Goal: Task Accomplishment & Management: Manage account settings

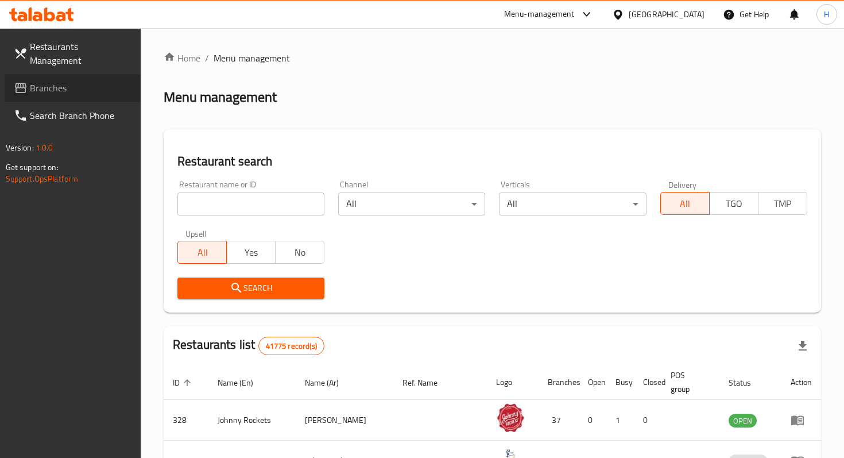
click at [80, 81] on span "Branches" at bounding box center [81, 88] width 102 height 14
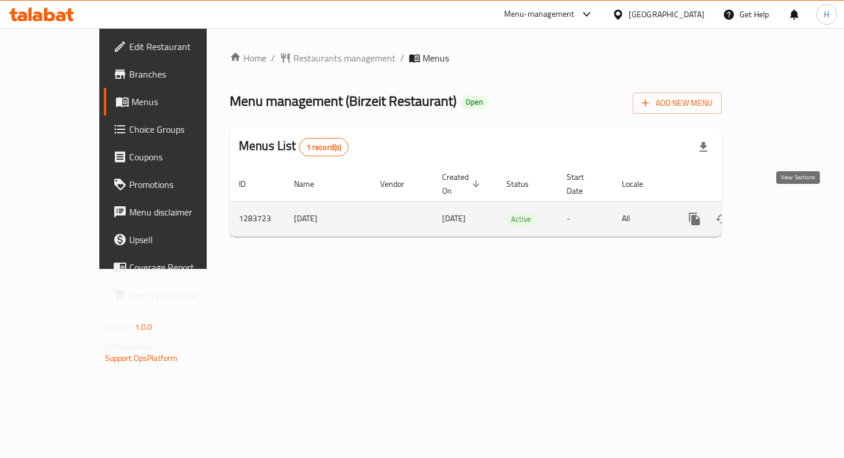
click at [785, 212] on icon "enhanced table" at bounding box center [778, 219] width 14 height 14
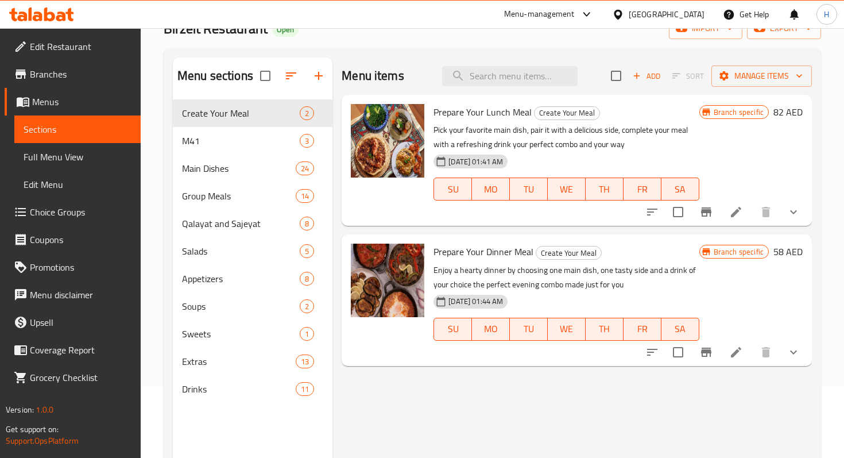
scroll to position [68, 0]
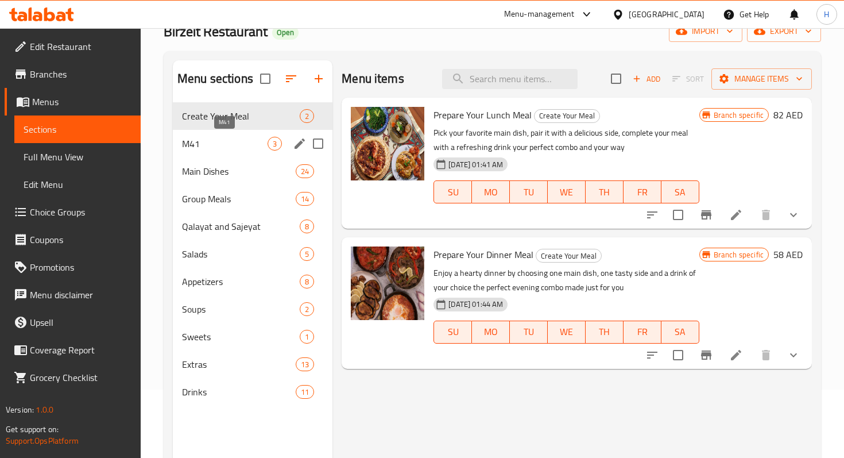
click at [187, 147] on span "M41" at bounding box center [225, 144] width 86 height 14
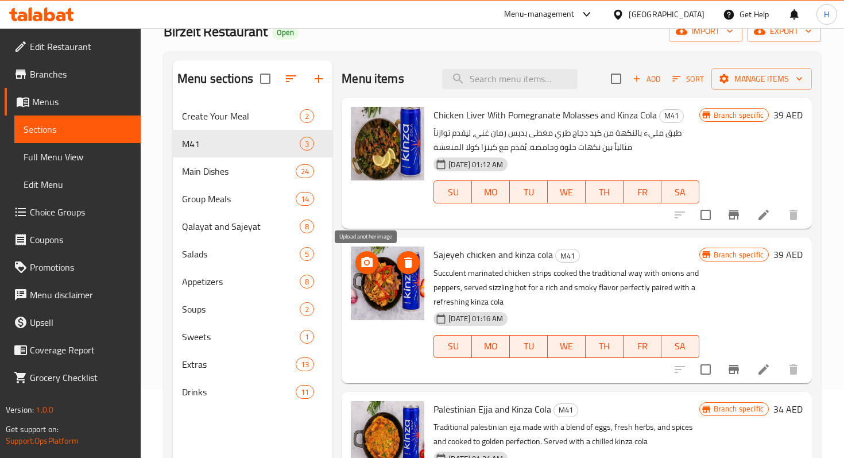
scroll to position [5, 0]
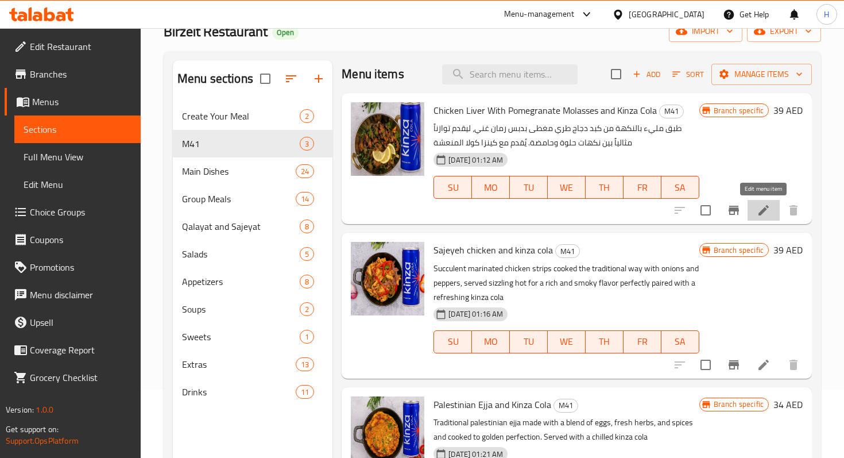
click at [764, 214] on icon at bounding box center [764, 210] width 14 height 14
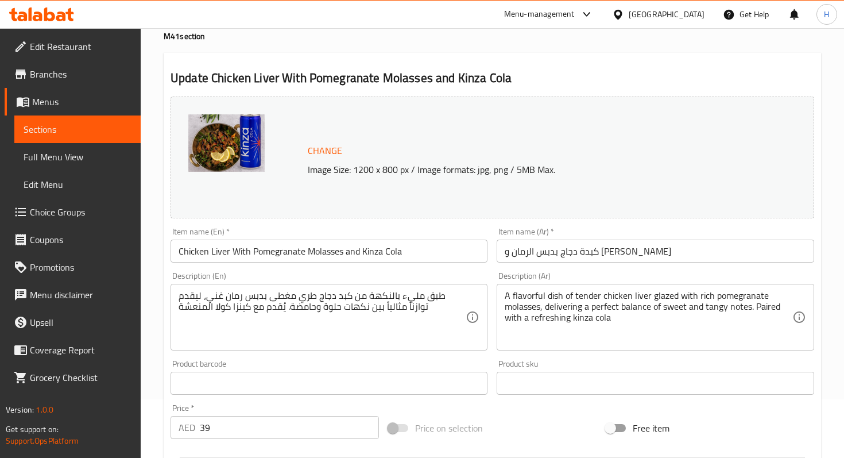
scroll to position [87, 0]
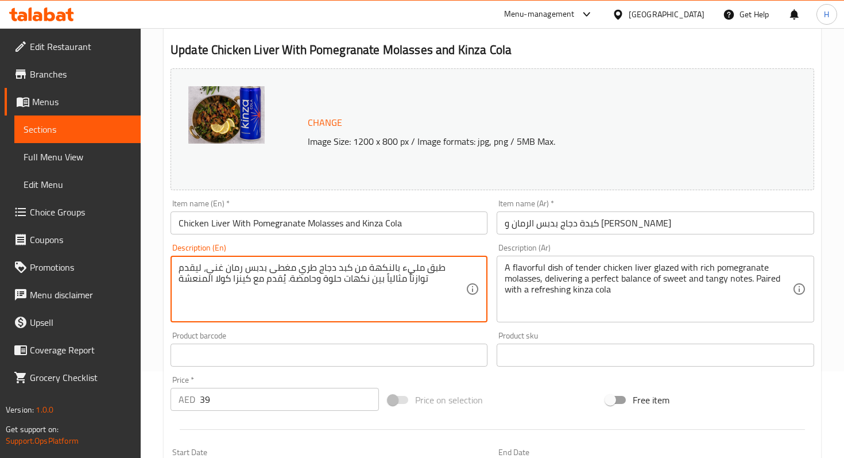
drag, startPoint x: 410, startPoint y: 292, endPoint x: 461, endPoint y: 268, distance: 56.0
click at [420, 275] on textarea "طبق مليء بالنكهة من كبد دجاج طري مغطى بدبس رمان غني، ليقدم توازناً مثالياً بين …" at bounding box center [322, 289] width 287 height 55
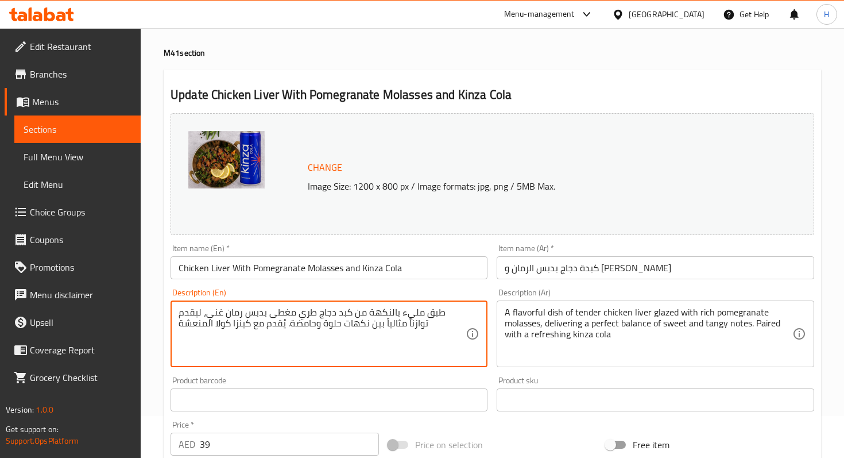
scroll to position [37, 0]
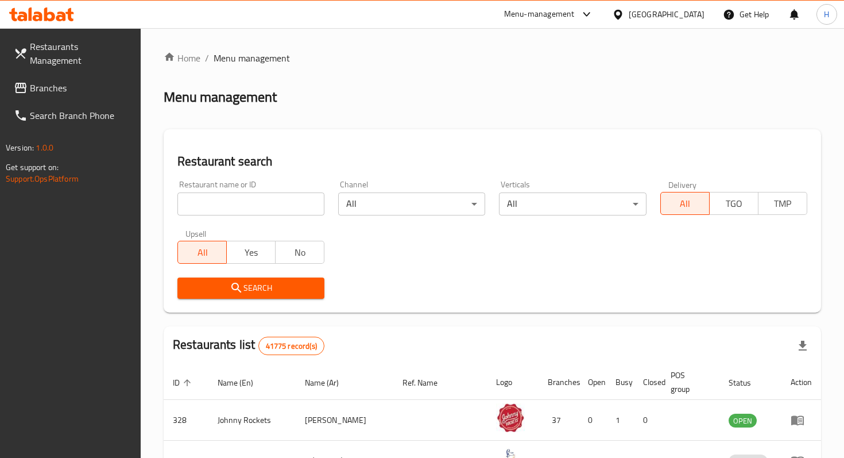
click at [94, 84] on link "Branches" at bounding box center [73, 88] width 136 height 28
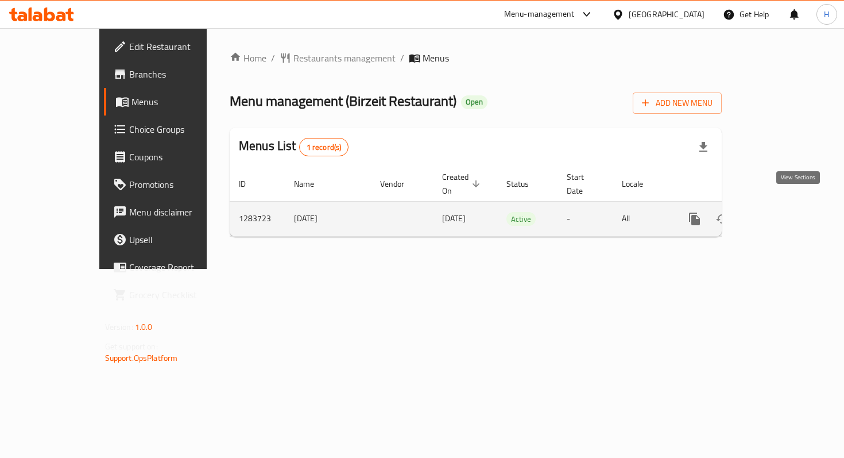
click at [785, 212] on icon "enhanced table" at bounding box center [778, 219] width 14 height 14
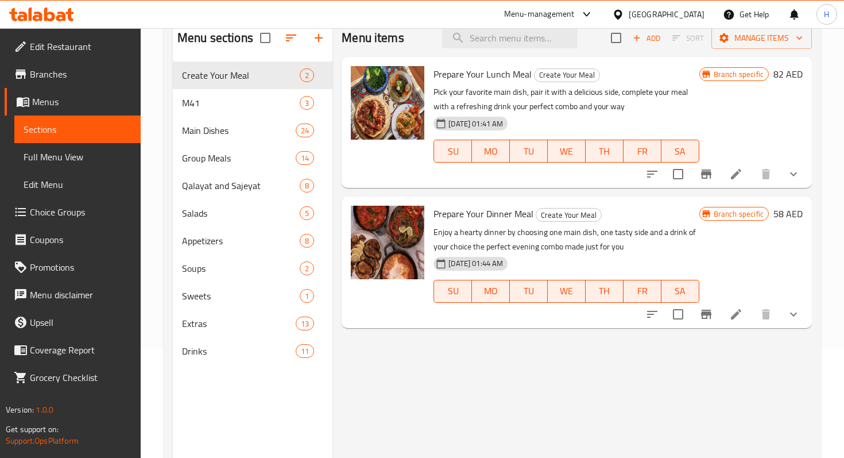
scroll to position [112, 0]
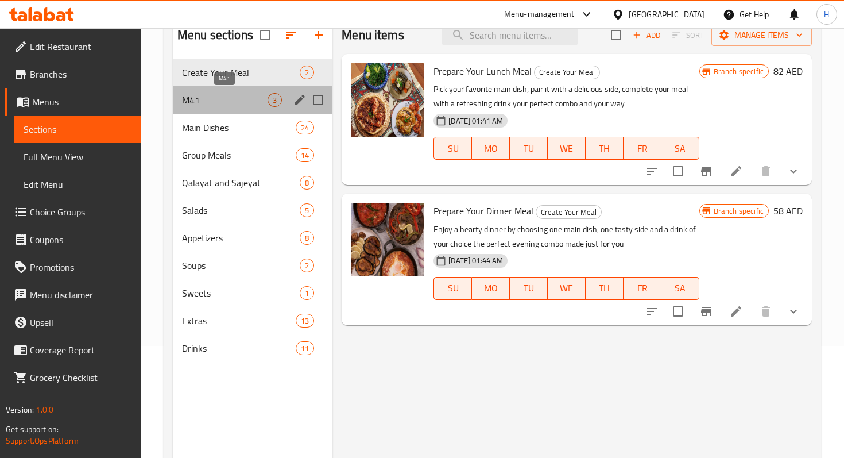
click at [226, 105] on span "M41" at bounding box center [225, 100] width 86 height 14
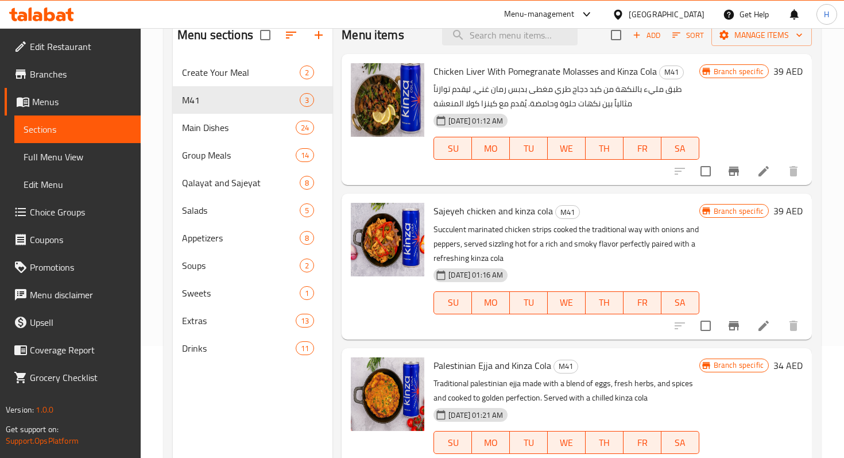
scroll to position [5, 0]
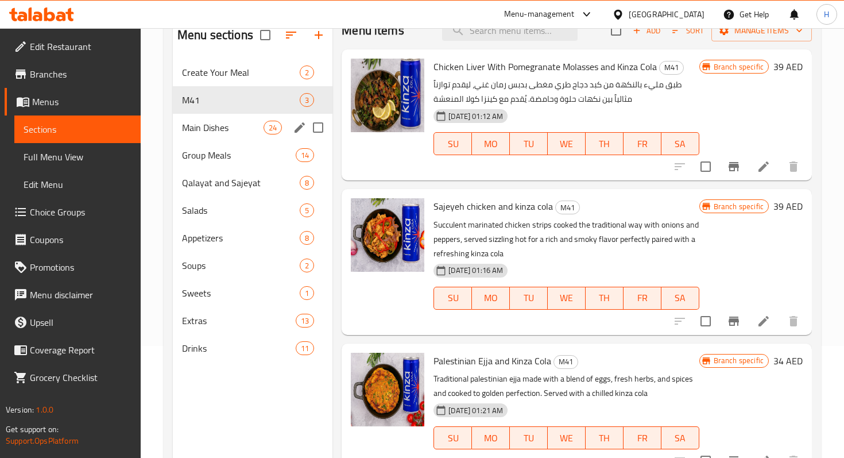
click at [220, 138] on div "Main Dishes 24" at bounding box center [253, 128] width 160 height 28
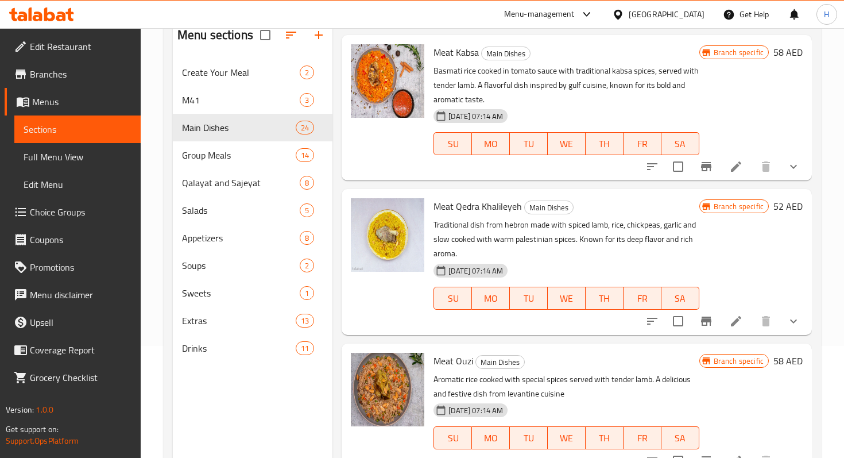
scroll to position [161, 0]
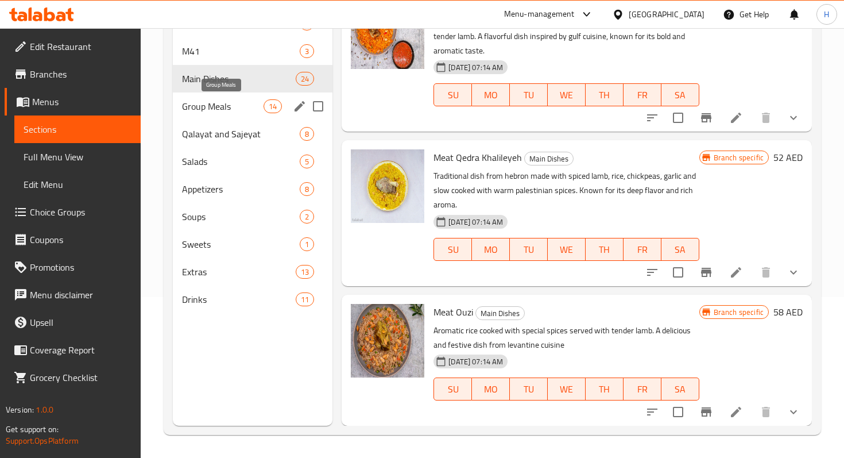
click at [233, 111] on span "Group Meals" at bounding box center [223, 106] width 82 height 14
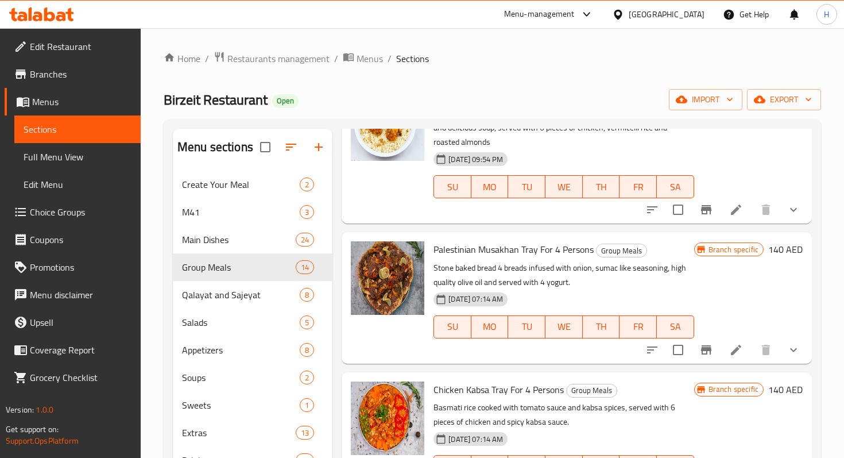
scroll to position [366, 0]
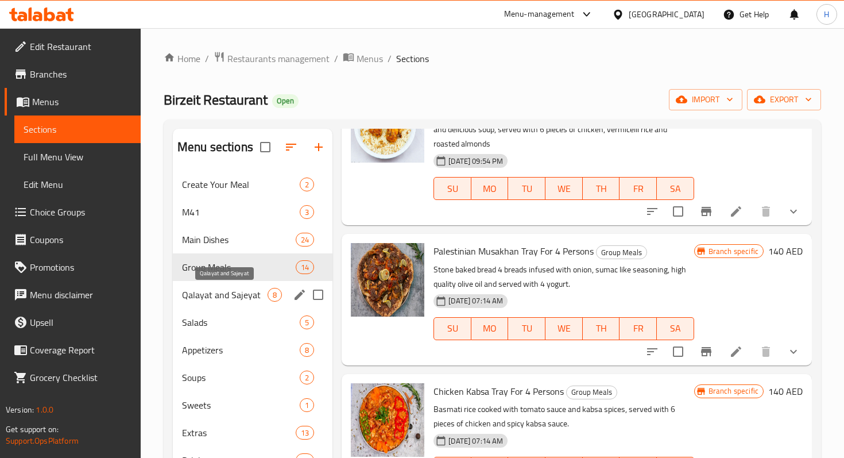
click at [225, 296] on span "Qalayat and Sajeyat" at bounding box center [225, 295] width 86 height 14
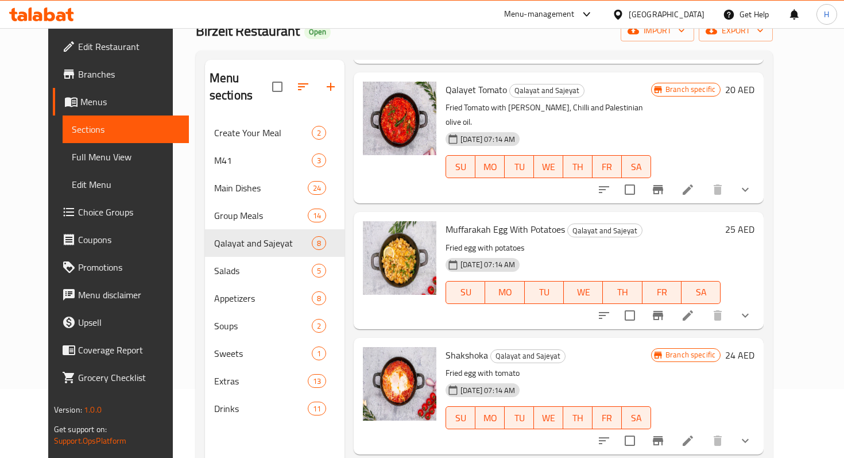
scroll to position [161, 0]
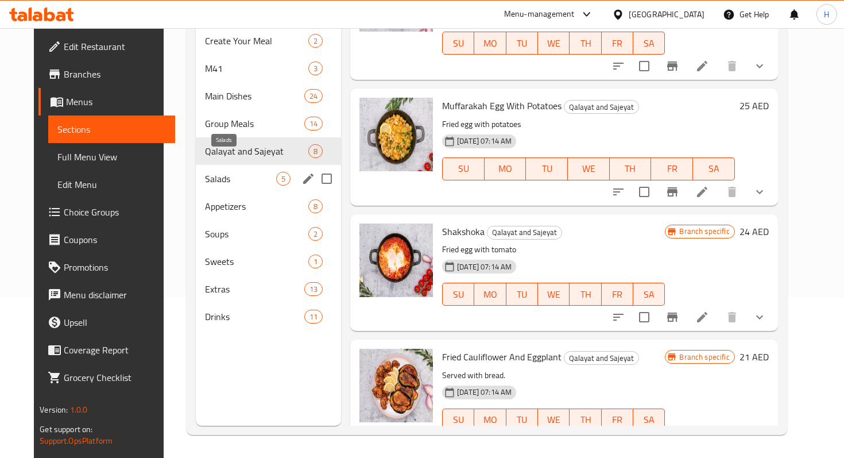
click at [211, 172] on span "Salads" at bounding box center [240, 179] width 71 height 14
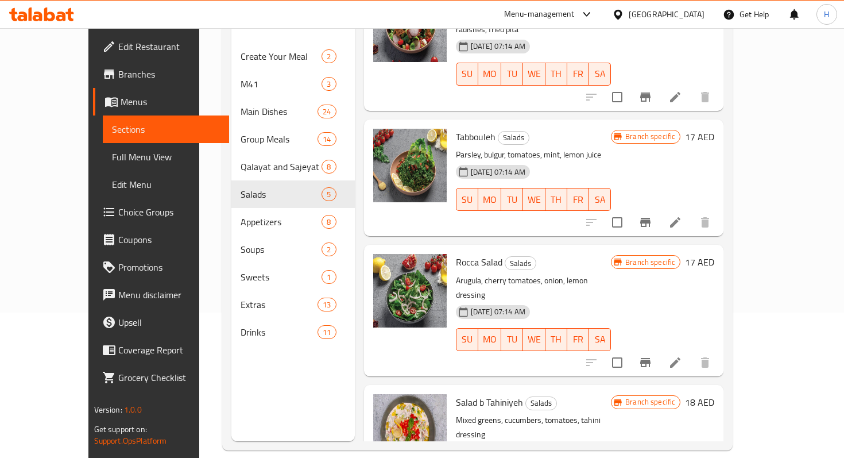
scroll to position [161, 0]
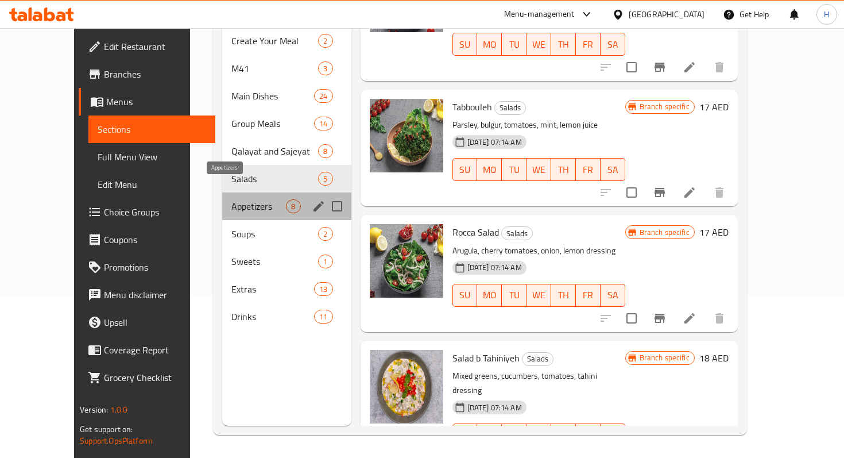
click at [231, 199] on span "Appetizers" at bounding box center [258, 206] width 55 height 14
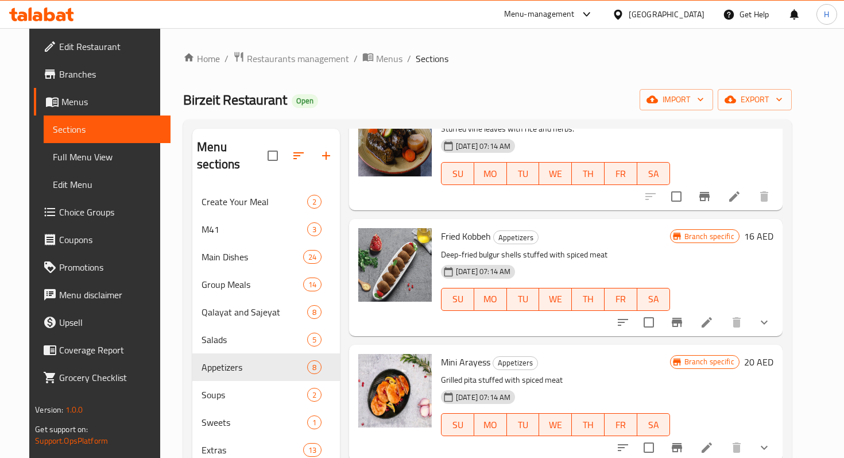
scroll to position [161, 0]
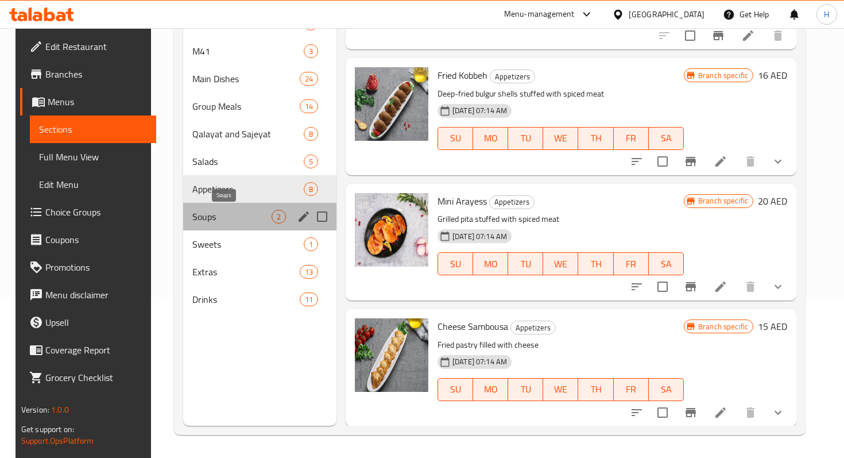
click at [219, 221] on span "Soups" at bounding box center [231, 217] width 79 height 14
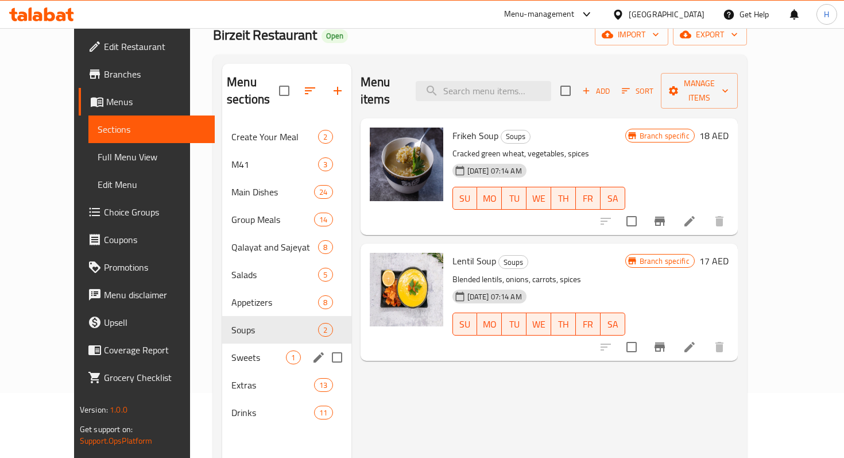
click at [244, 343] on div "Sweets 1" at bounding box center [286, 357] width 129 height 28
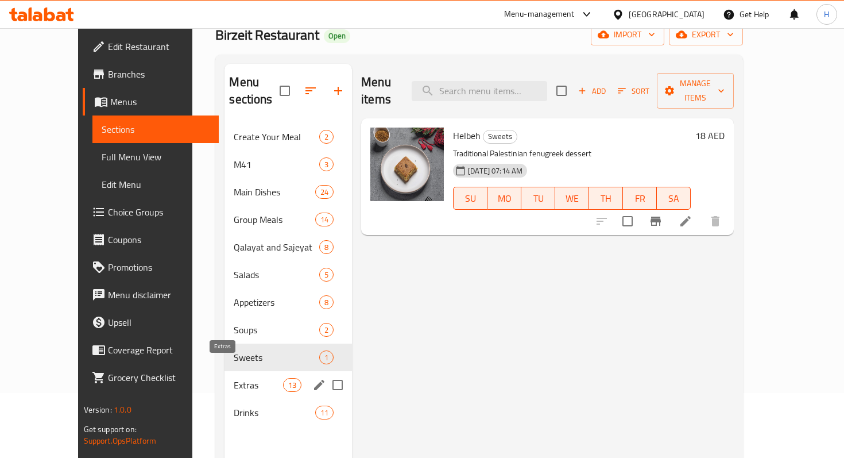
click at [234, 378] on span "Extras" at bounding box center [258, 385] width 49 height 14
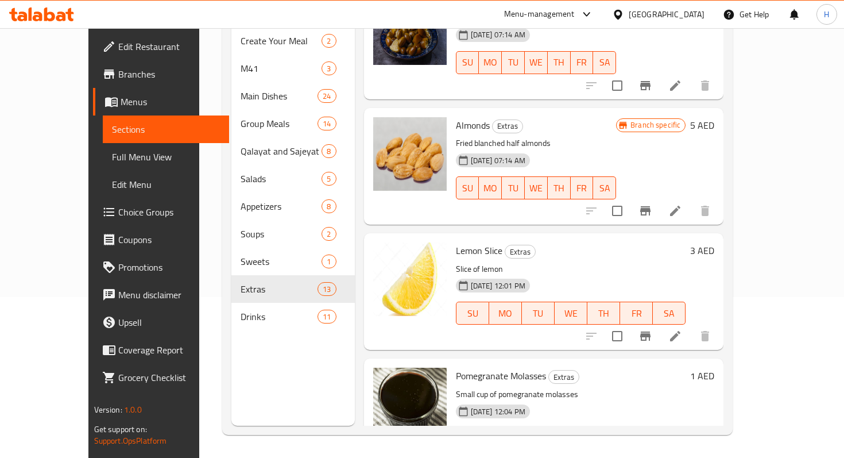
scroll to position [1202, 0]
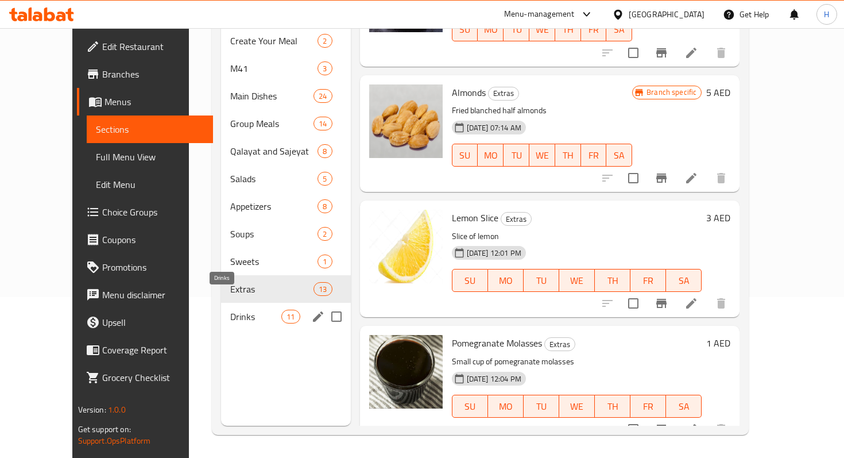
click at [230, 310] on span "Drinks" at bounding box center [256, 317] width 52 height 14
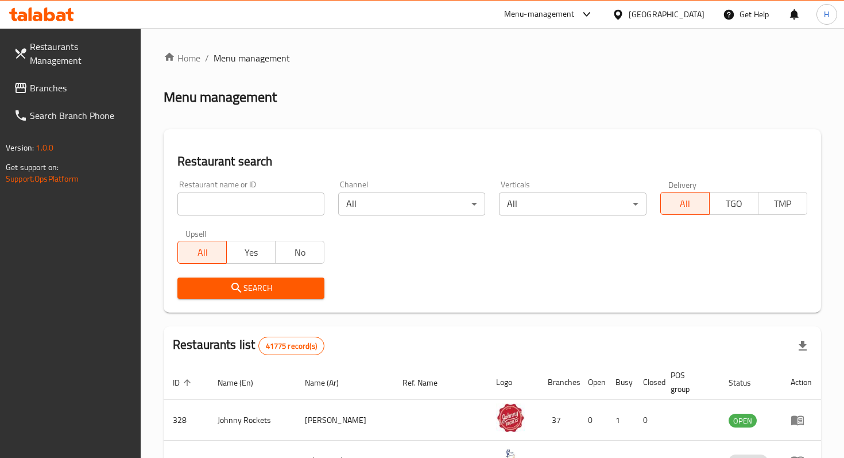
click at [57, 81] on span "Branches" at bounding box center [81, 88] width 102 height 14
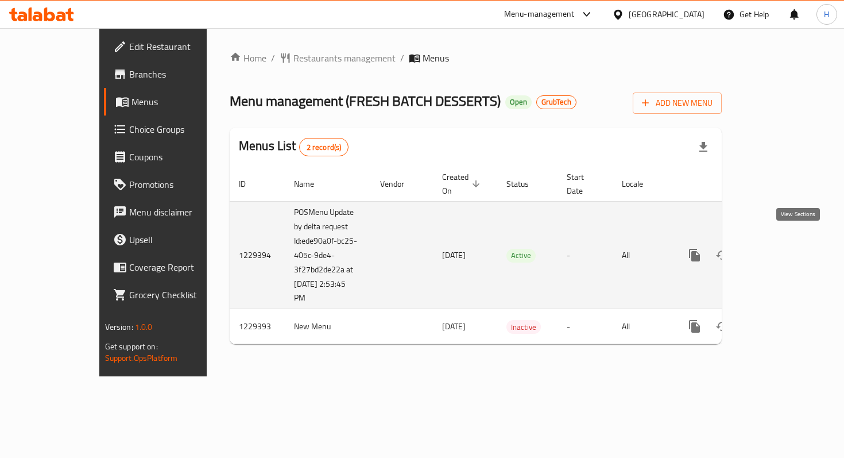
click at [785, 248] on icon "enhanced table" at bounding box center [778, 255] width 14 height 14
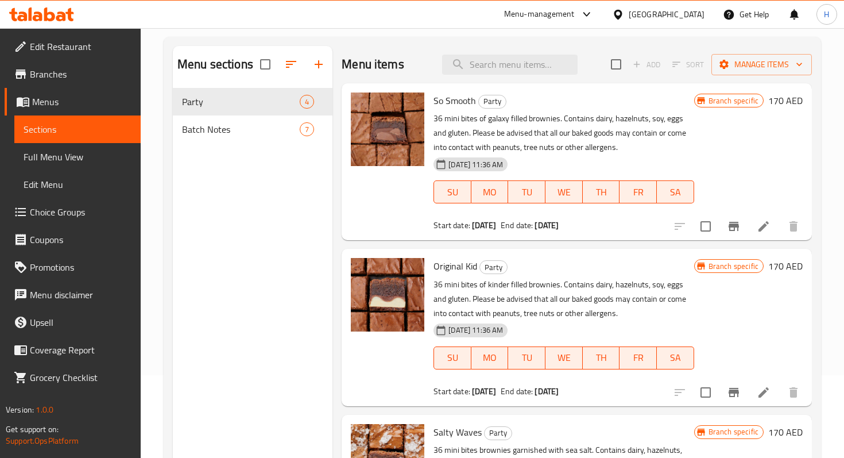
scroll to position [82, 0]
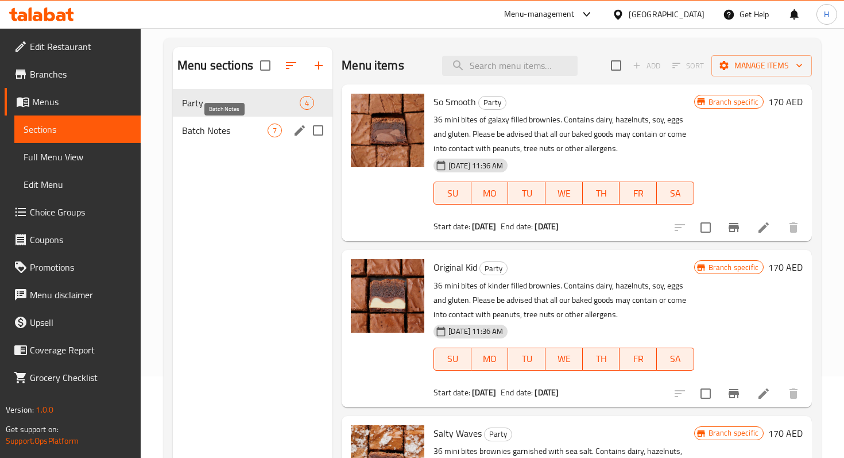
click at [241, 135] on span "Batch Notes" at bounding box center [225, 130] width 86 height 14
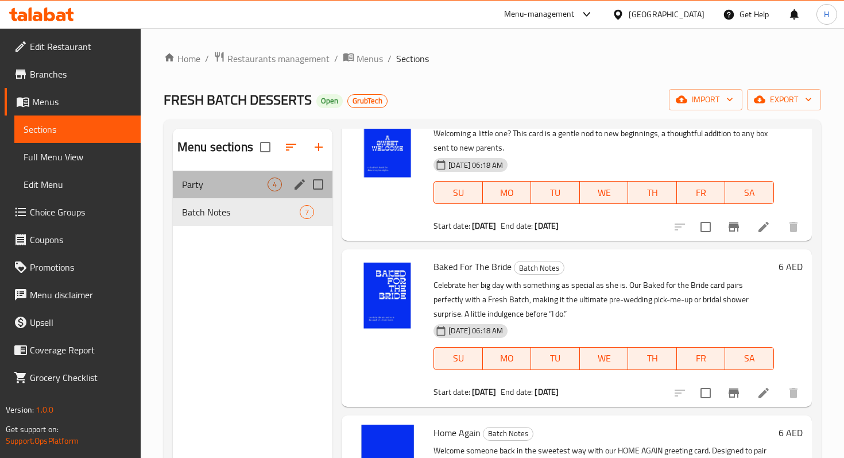
click at [254, 192] on div "Party 4" at bounding box center [253, 185] width 160 height 28
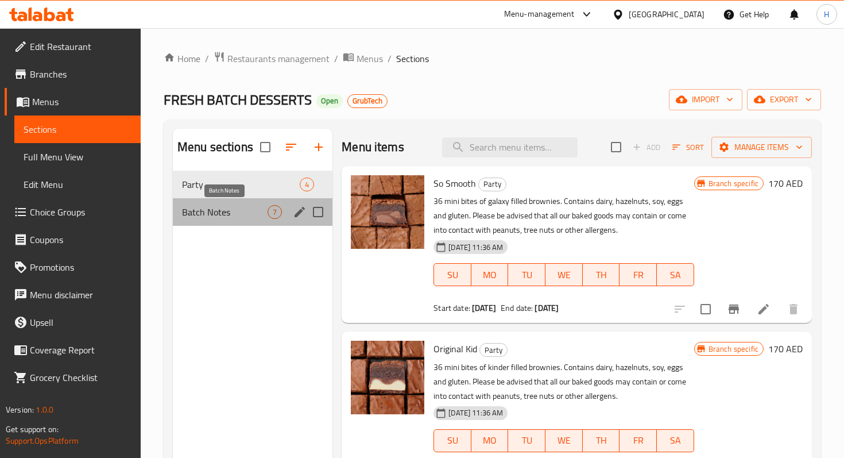
click at [226, 212] on span "Batch Notes" at bounding box center [225, 212] width 86 height 14
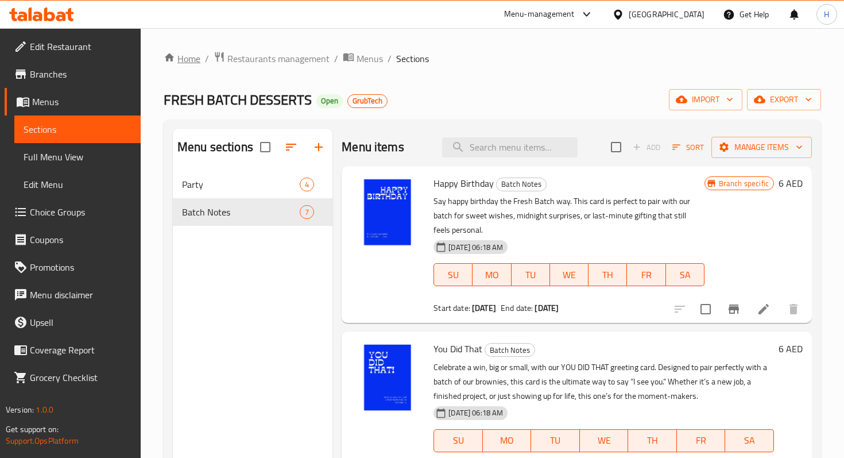
click at [192, 56] on link "Home" at bounding box center [182, 59] width 37 height 14
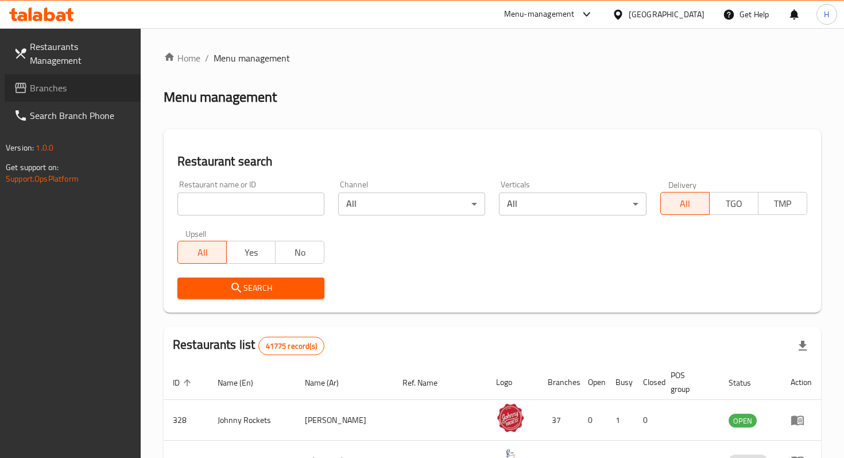
click at [61, 81] on span "Branches" at bounding box center [81, 88] width 102 height 14
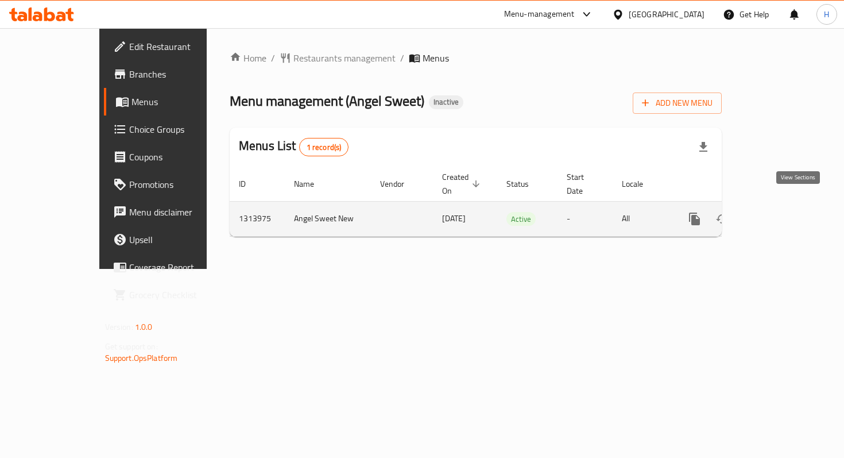
click at [785, 212] on icon "enhanced table" at bounding box center [778, 219] width 14 height 14
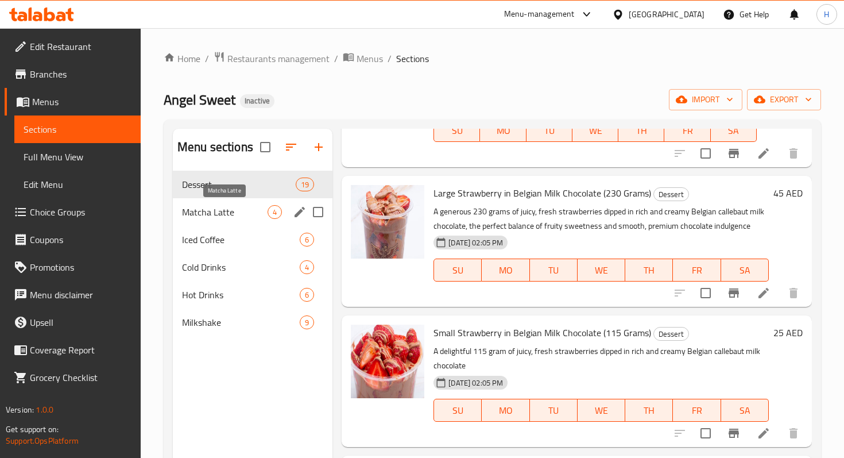
click at [215, 209] on span "Matcha Latte" at bounding box center [225, 212] width 86 height 14
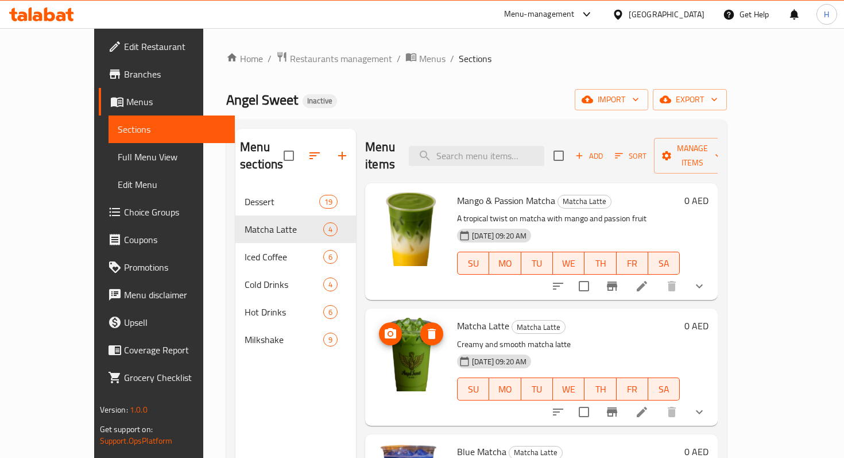
scroll to position [56, 0]
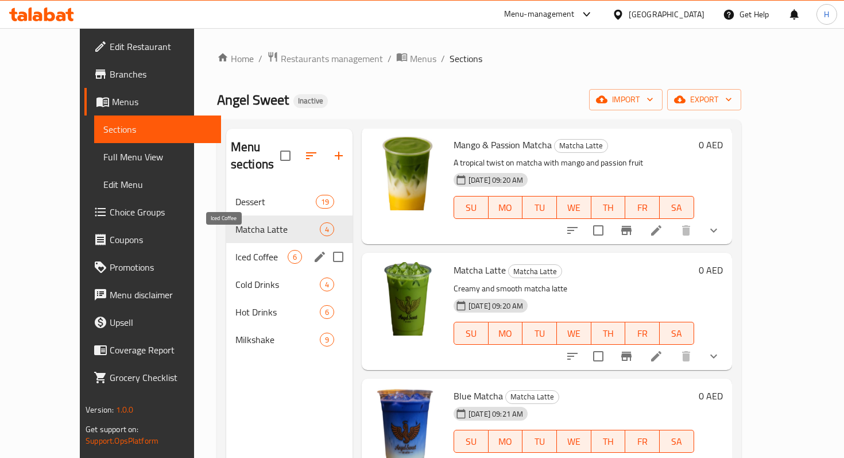
click at [235, 250] on span "Iced Coffee" at bounding box center [261, 257] width 52 height 14
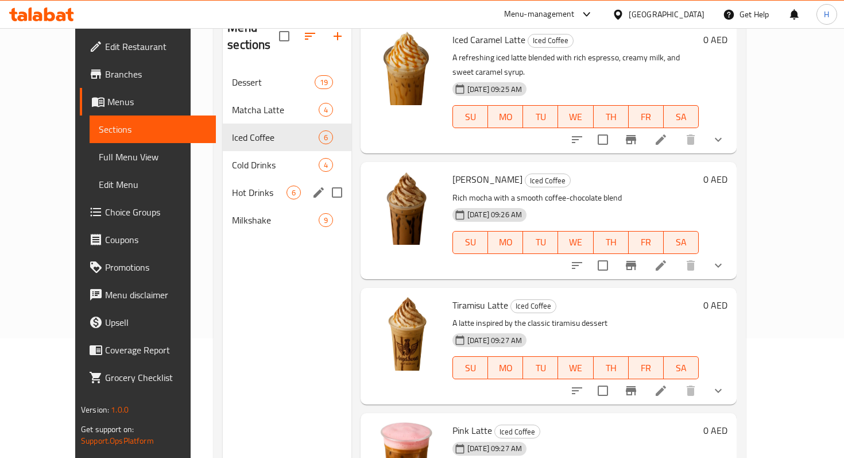
scroll to position [111, 0]
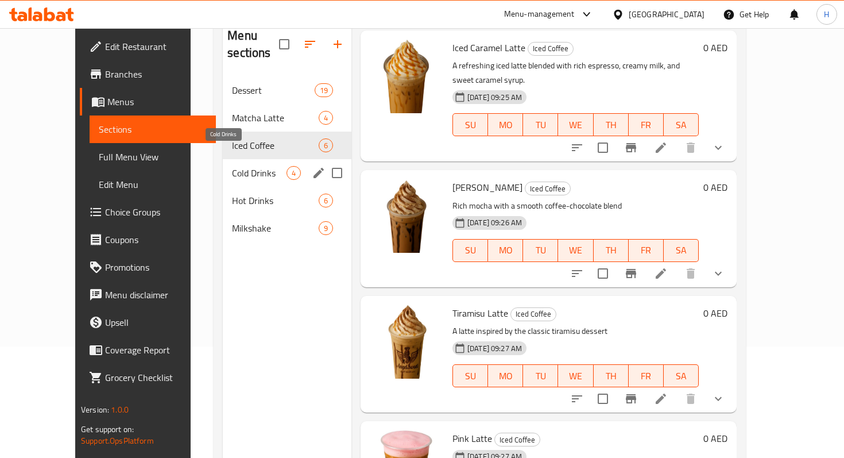
click at [232, 166] on span "Cold Drinks" at bounding box center [259, 173] width 55 height 14
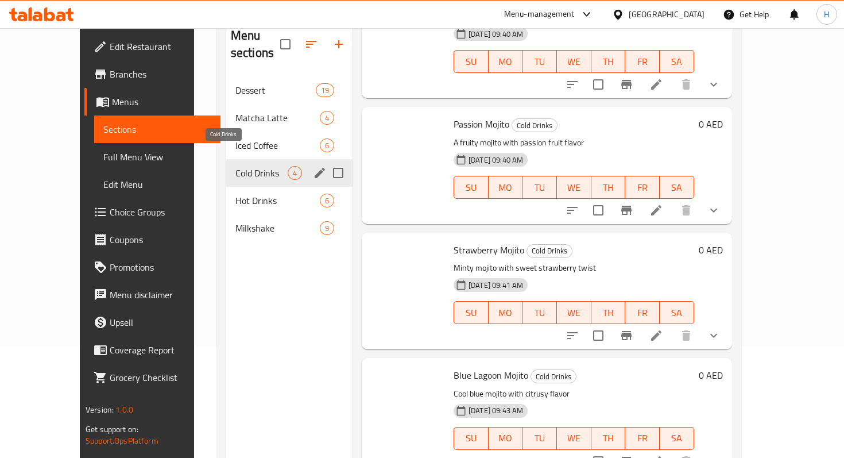
scroll to position [73, 0]
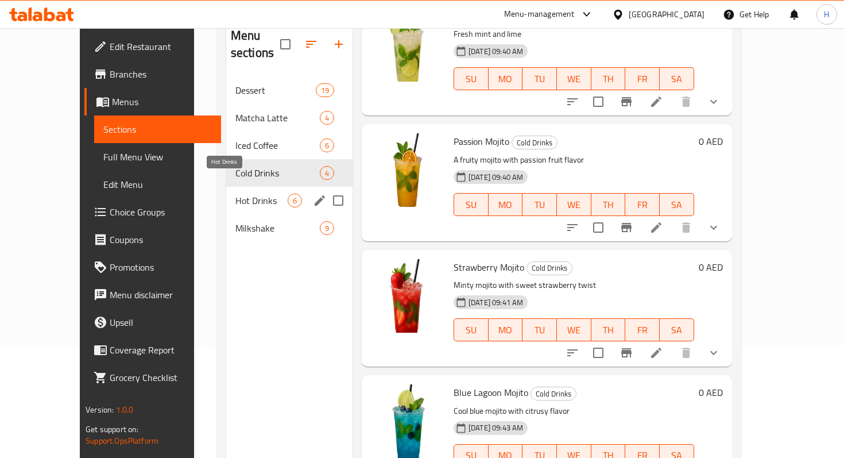
click at [235, 194] on span "Hot Drinks" at bounding box center [261, 201] width 52 height 14
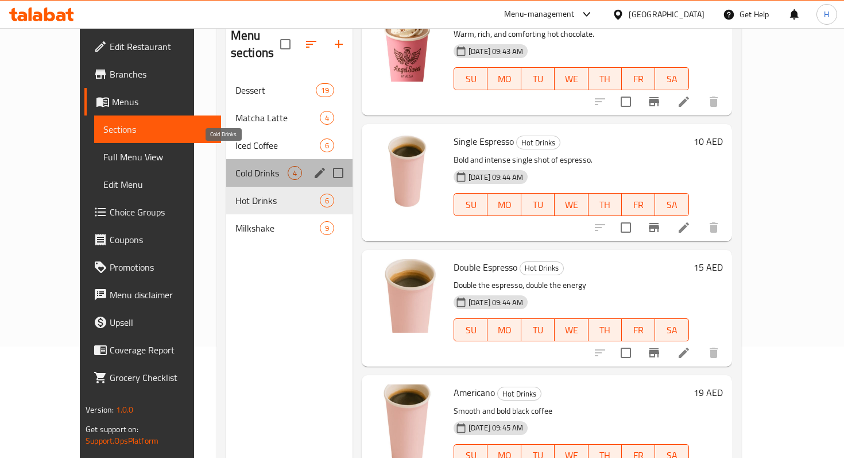
click at [235, 166] on span "Cold Drinks" at bounding box center [261, 173] width 52 height 14
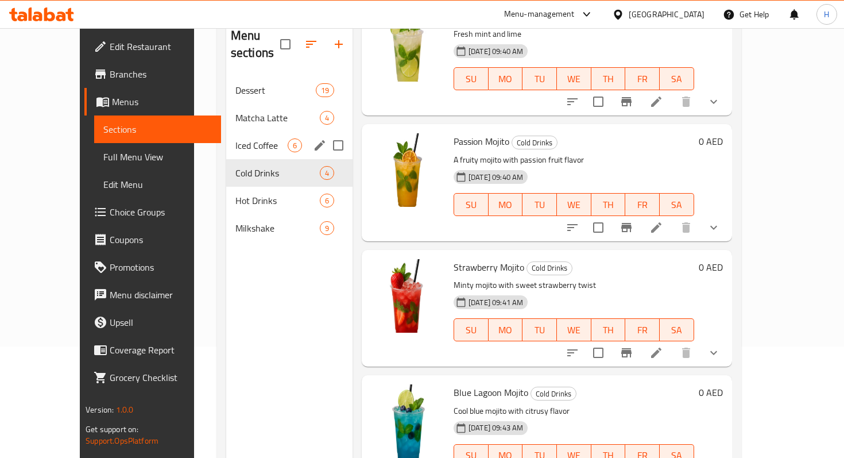
click at [235, 138] on span "Iced Coffee" at bounding box center [261, 145] width 52 height 14
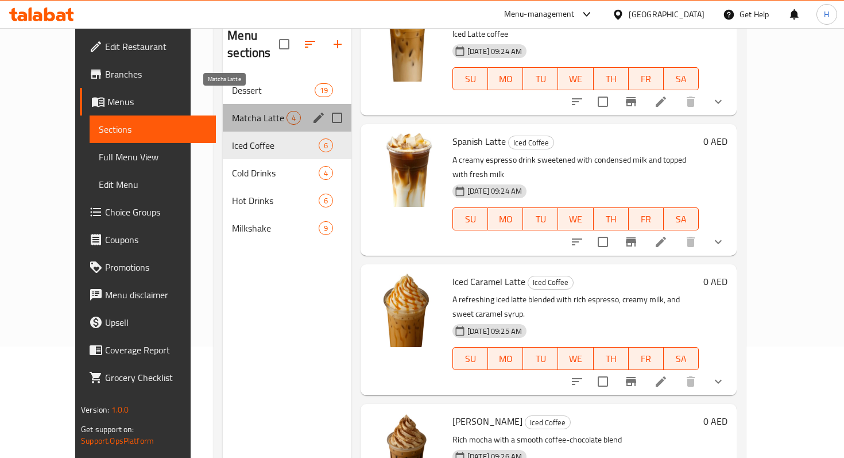
click at [232, 111] on span "Matcha Latte" at bounding box center [259, 118] width 55 height 14
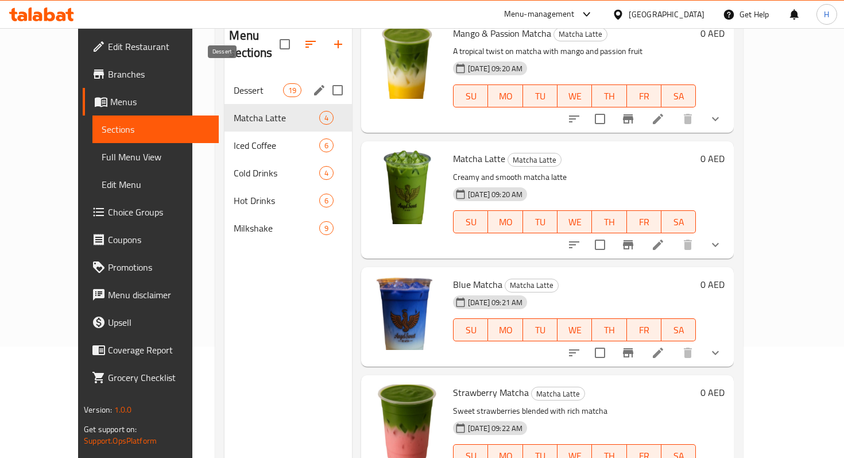
click at [234, 83] on span "Dessert" at bounding box center [258, 90] width 49 height 14
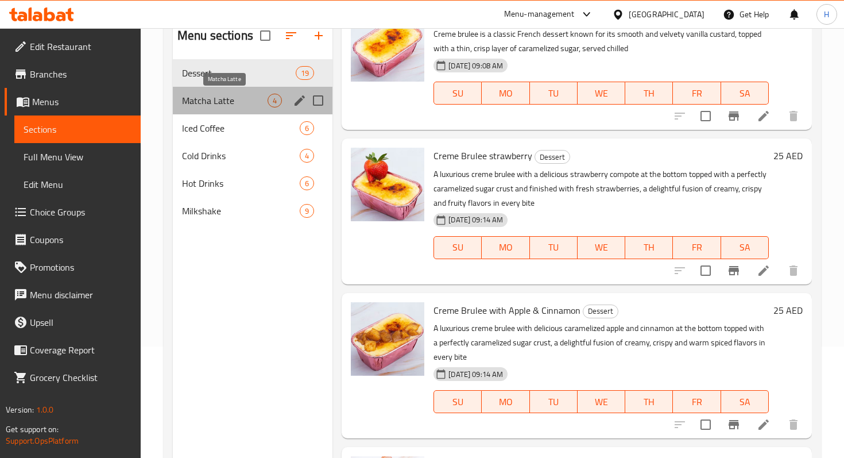
click at [210, 99] on span "Matcha Latte" at bounding box center [225, 101] width 86 height 14
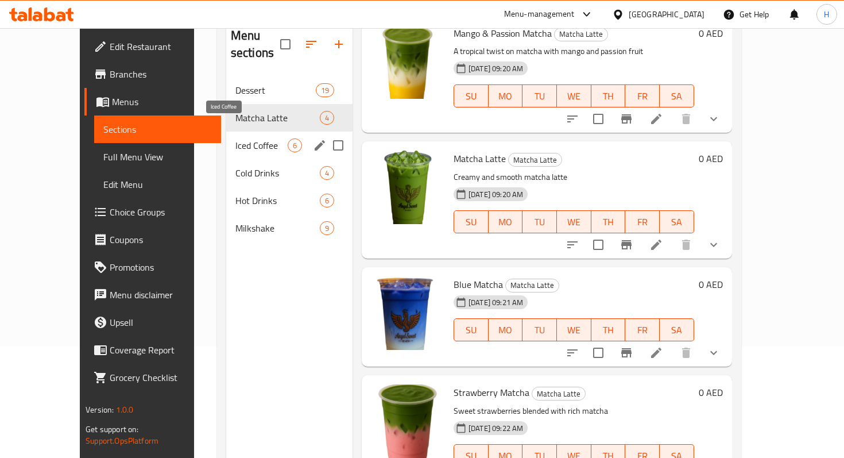
click at [235, 138] on span "Iced Coffee" at bounding box center [261, 145] width 52 height 14
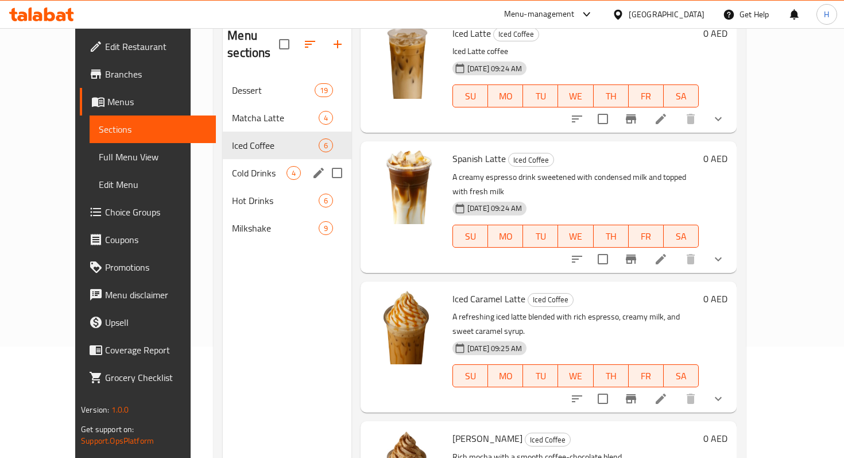
click at [232, 166] on span "Cold Drinks" at bounding box center [259, 173] width 55 height 14
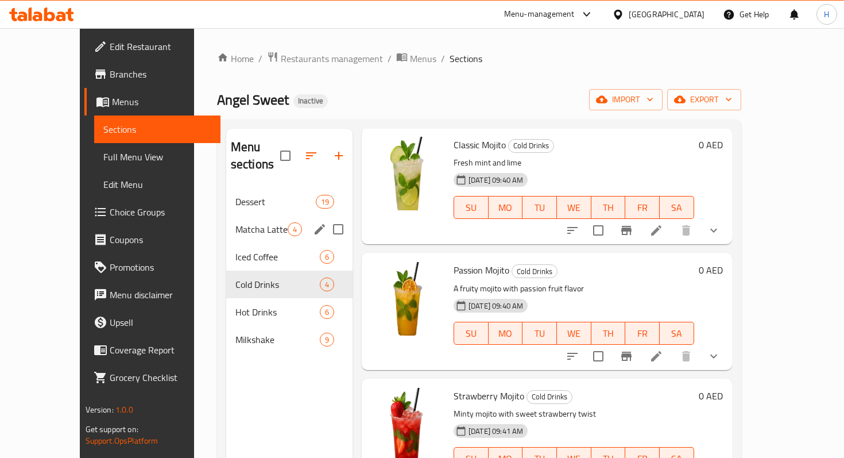
click at [235, 222] on span "Matcha Latte" at bounding box center [261, 229] width 52 height 14
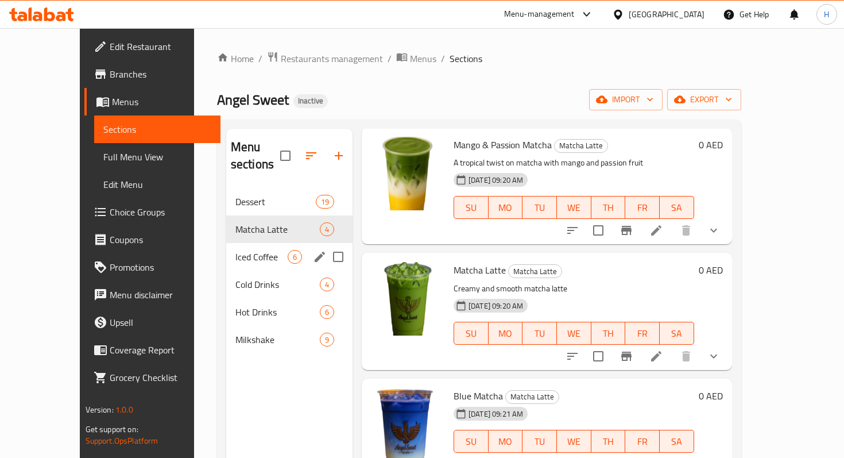
click at [235, 250] on span "Iced Coffee" at bounding box center [261, 257] width 52 height 14
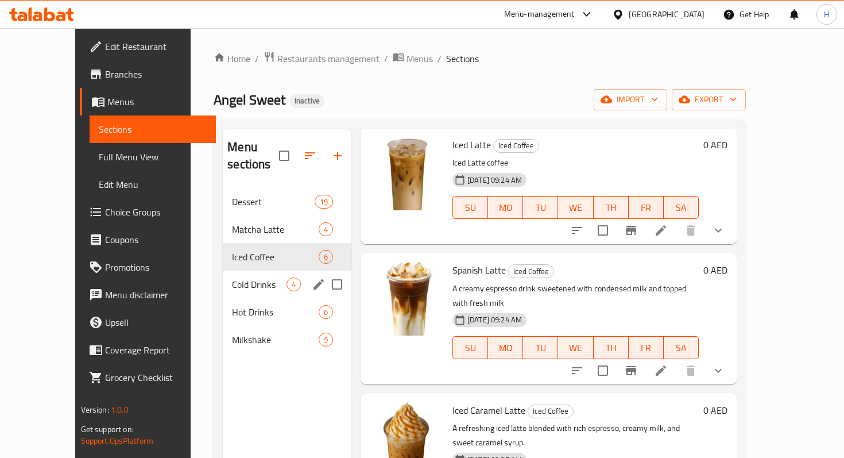
click at [232, 277] on span "Cold Drinks" at bounding box center [259, 284] width 55 height 14
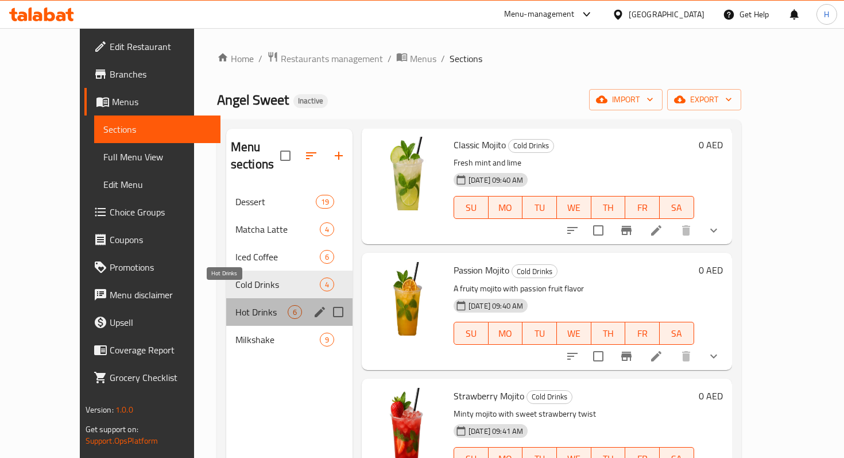
click at [235, 305] on span "Hot Drinks" at bounding box center [261, 312] width 52 height 14
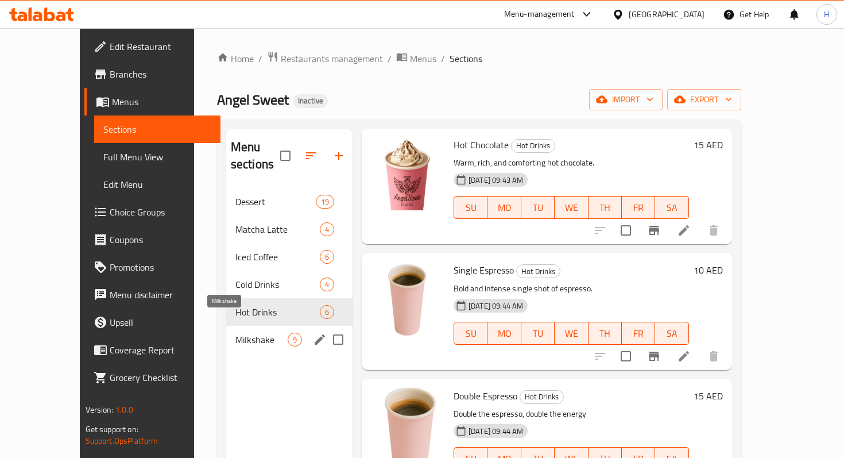
click at [235, 333] on span "Milkshake" at bounding box center [261, 340] width 52 height 14
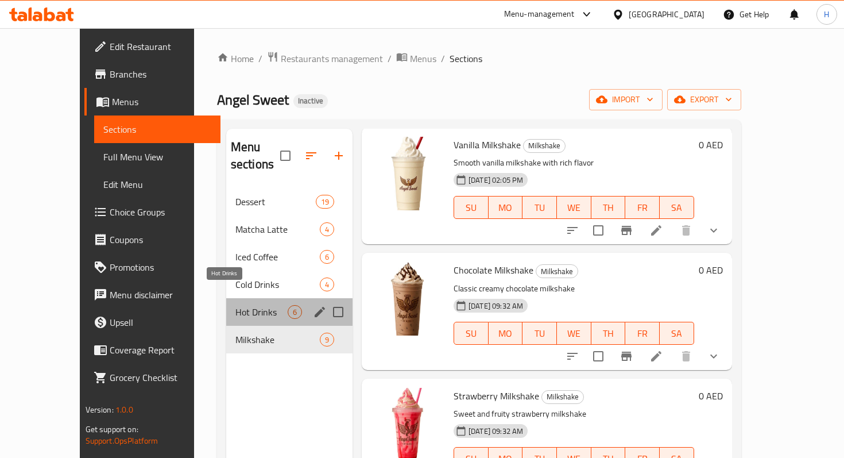
click at [235, 305] on span "Hot Drinks" at bounding box center [261, 312] width 52 height 14
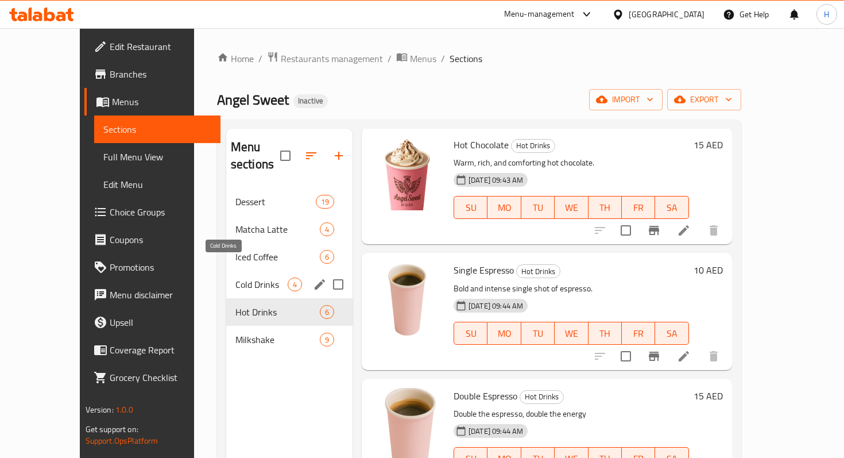
click at [235, 277] on span "Cold Drinks" at bounding box center [261, 284] width 52 height 14
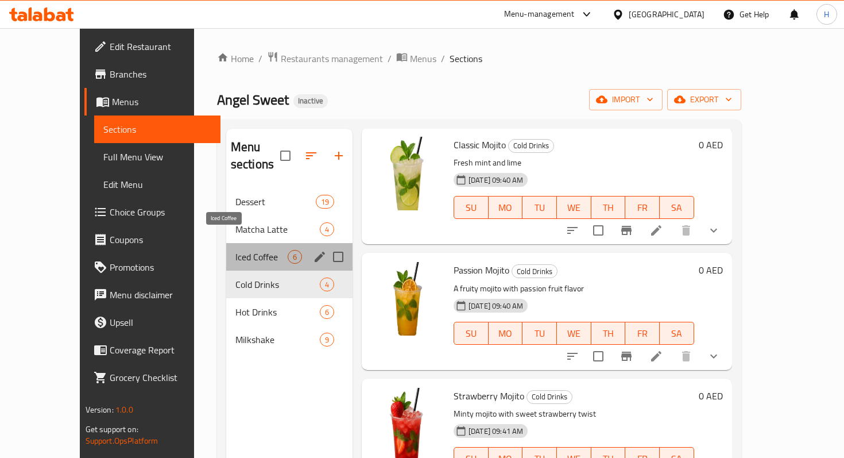
click at [235, 250] on span "Iced Coffee" at bounding box center [261, 257] width 52 height 14
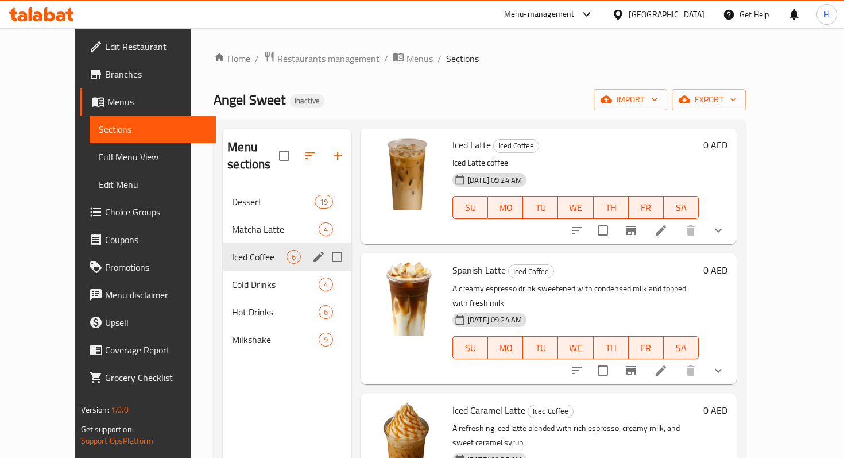
click at [232, 222] on span "Matcha Latte" at bounding box center [275, 229] width 87 height 14
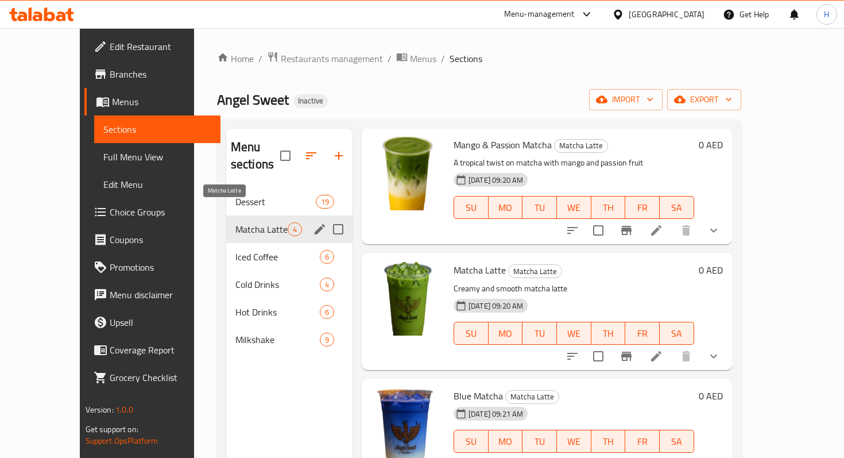
click at [235, 195] on span "Dessert" at bounding box center [275, 202] width 80 height 14
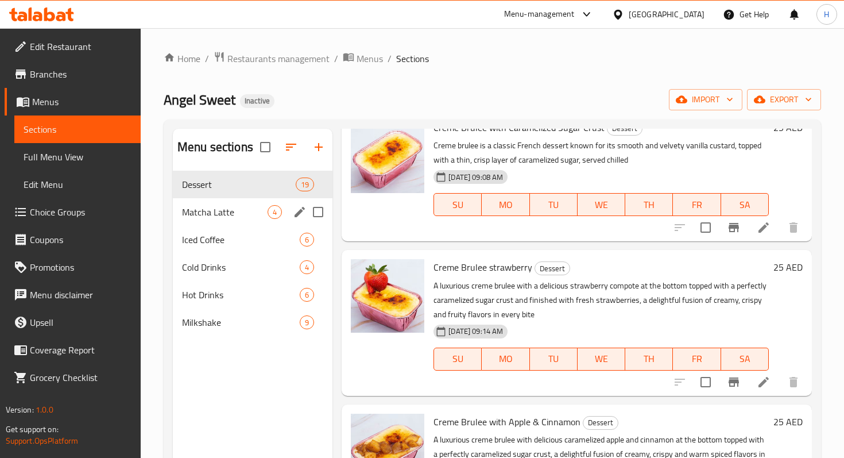
click at [209, 218] on span "Matcha Latte" at bounding box center [225, 212] width 86 height 14
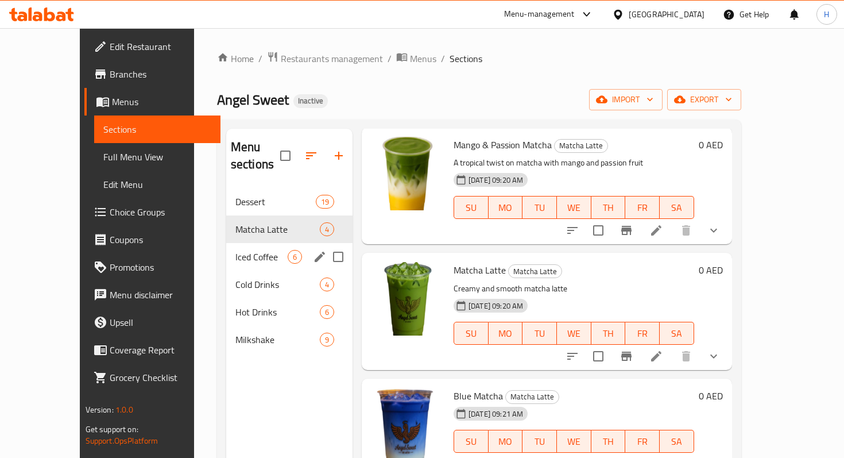
click at [235, 250] on span "Iced Coffee" at bounding box center [261, 257] width 52 height 14
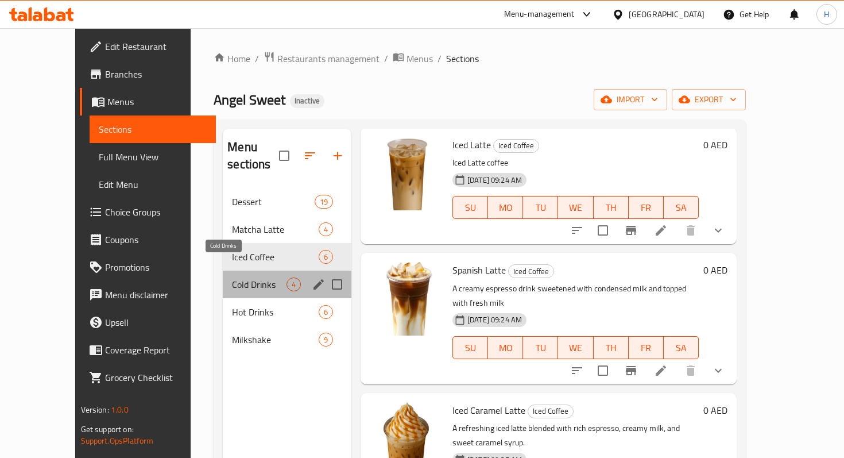
click at [232, 277] on span "Cold Drinks" at bounding box center [259, 284] width 55 height 14
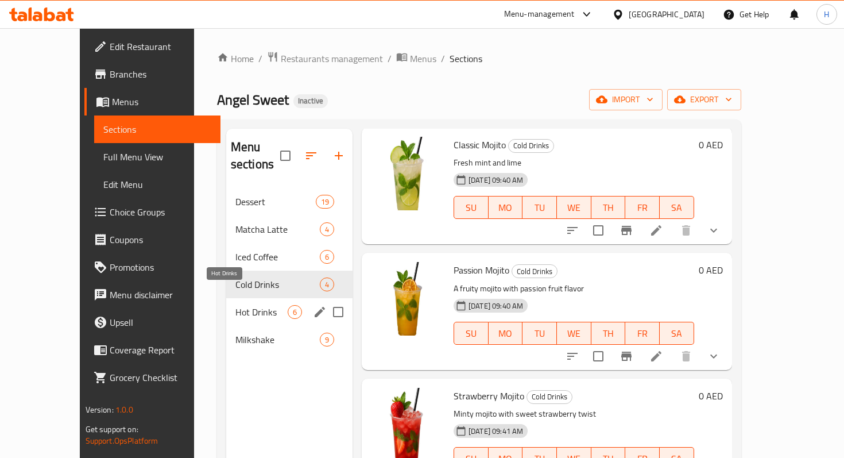
click at [235, 305] on span "Hot Drinks" at bounding box center [261, 312] width 52 height 14
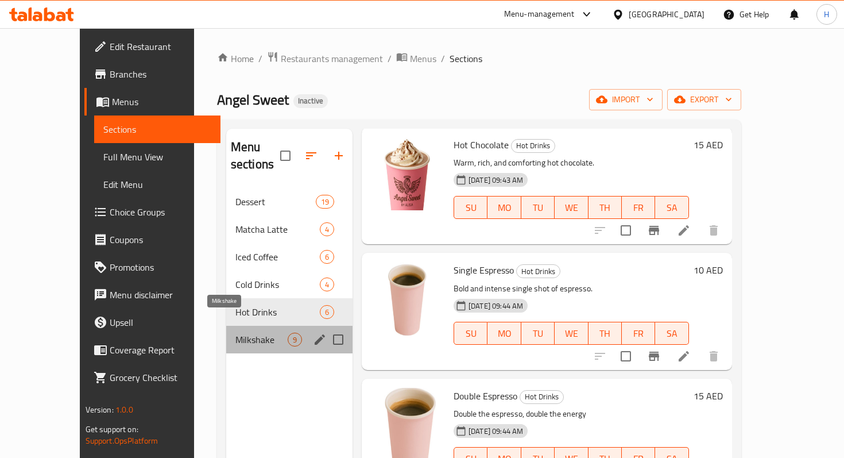
click at [235, 333] on span "Milkshake" at bounding box center [261, 340] width 52 height 14
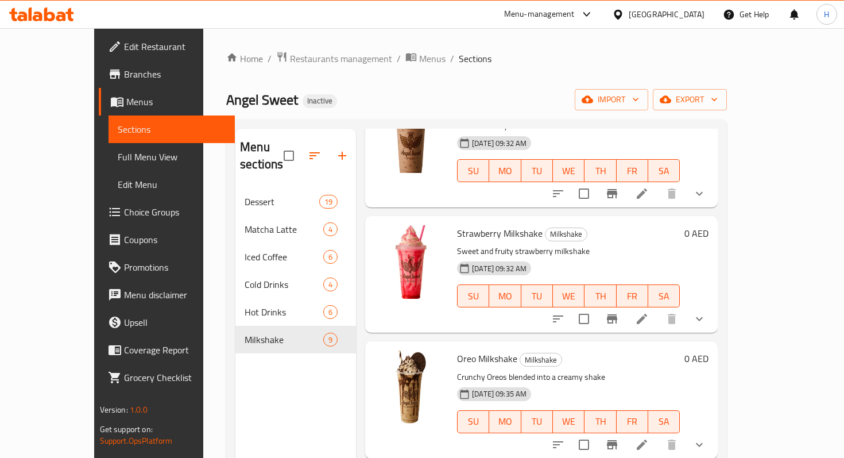
scroll to position [171, 0]
